Goal: Navigation & Orientation: Find specific page/section

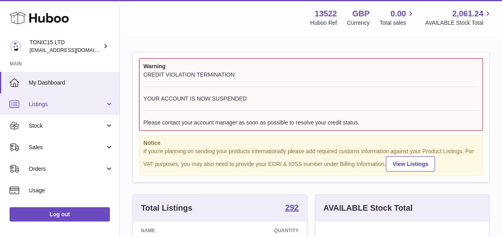
scroll to position [125, 173]
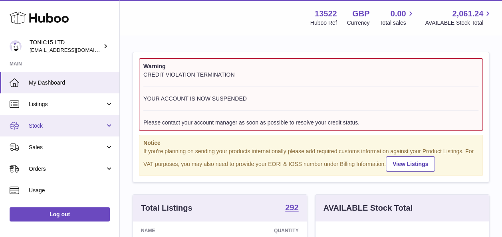
click at [44, 122] on span "Stock" at bounding box center [67, 126] width 76 height 8
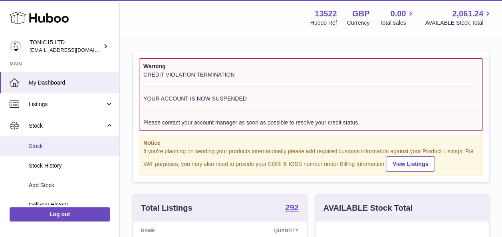
click at [42, 150] on link "Stock" at bounding box center [59, 147] width 119 height 20
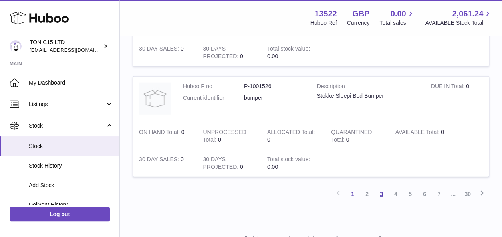
scroll to position [1091, 0]
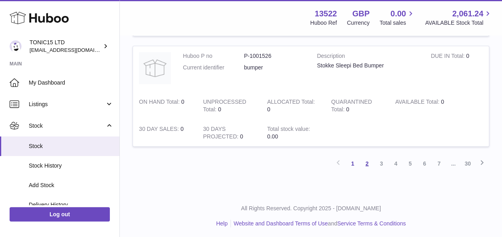
click at [369, 160] on link "2" at bounding box center [367, 164] width 14 height 14
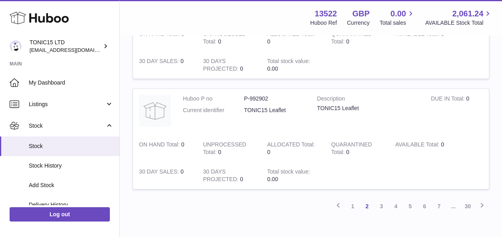
scroll to position [1079, 0]
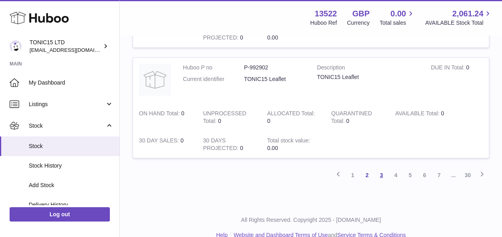
click at [382, 172] on link "3" at bounding box center [381, 175] width 14 height 14
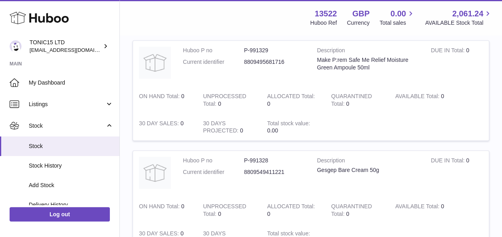
scroll to position [276, 0]
